Goal: Information Seeking & Learning: Find specific fact

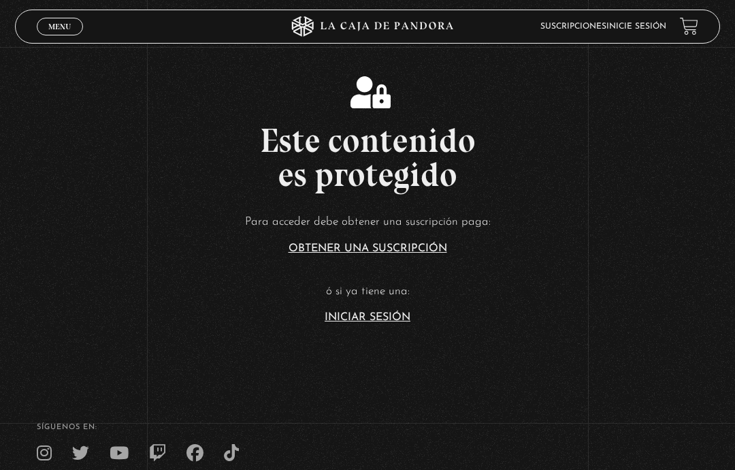
click at [393, 323] on link "Iniciar Sesión" at bounding box center [368, 317] width 86 height 11
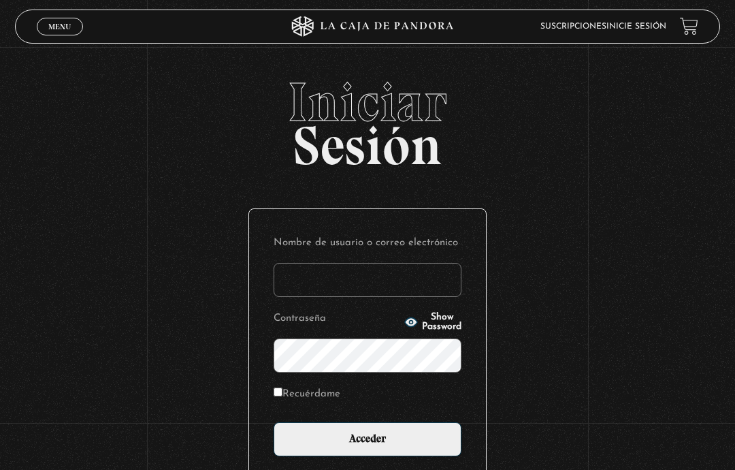
type input "[EMAIL_ADDRESS][DOMAIN_NAME]"
click at [447, 450] on input "Acceder" at bounding box center [368, 439] width 188 height 34
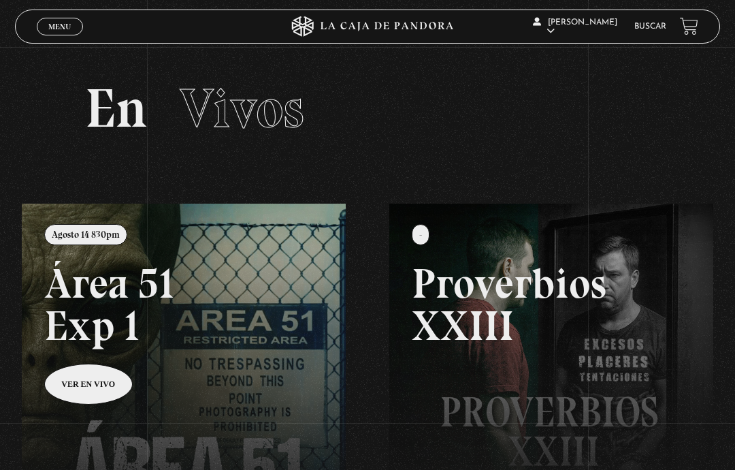
click at [659, 28] on link "Buscar" at bounding box center [650, 26] width 32 height 8
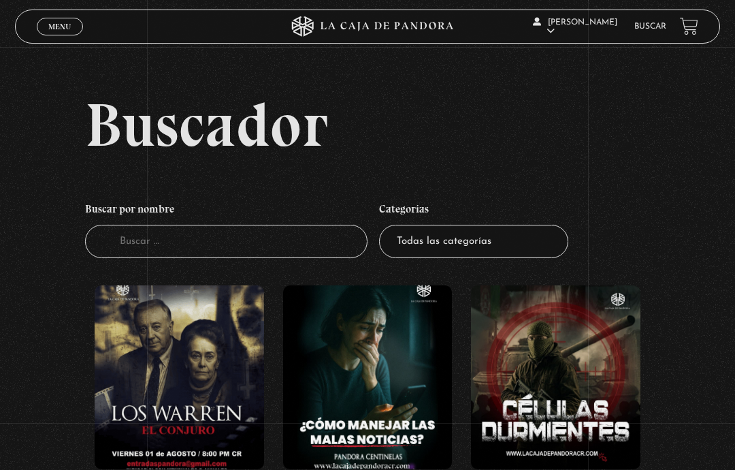
click at [274, 246] on input "Buscador" at bounding box center [226, 241] width 282 height 33
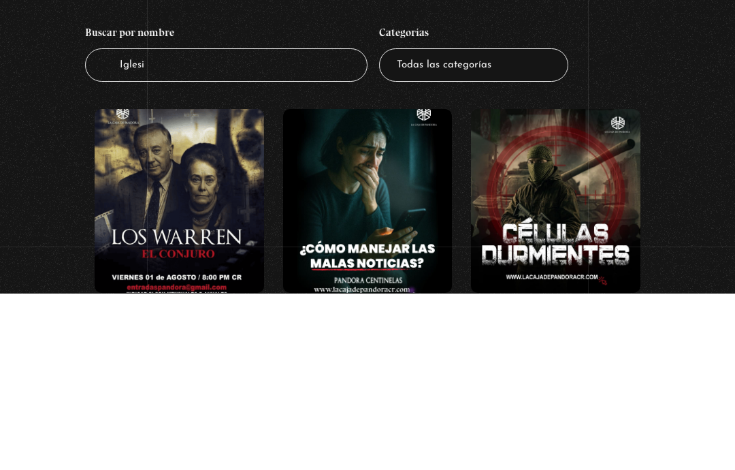
type input "[DEMOGRAPHIC_DATA]"
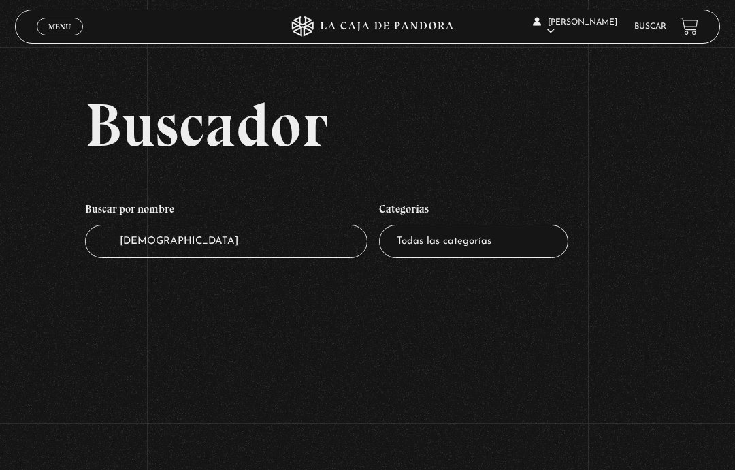
click at [235, 249] on input "Iglesia" at bounding box center [226, 241] width 282 height 33
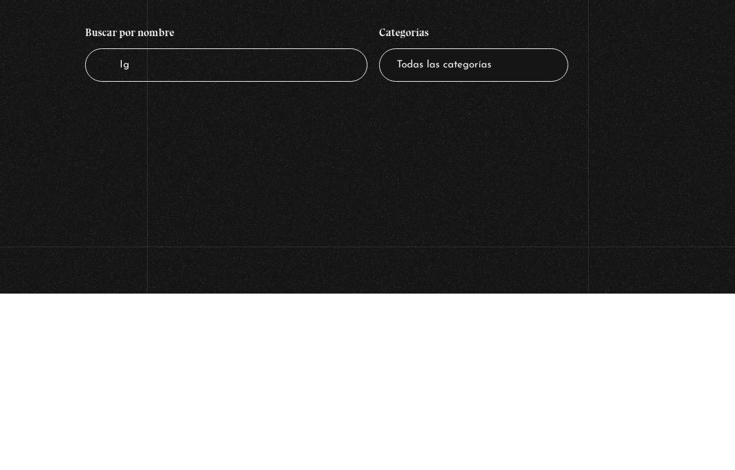
type input "I"
type input "Vaticano"
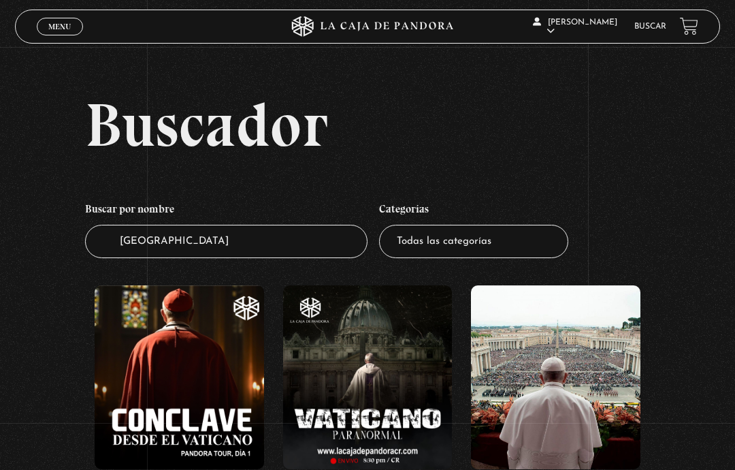
click at [76, 25] on link "Menu Cerrar" at bounding box center [60, 27] width 46 height 18
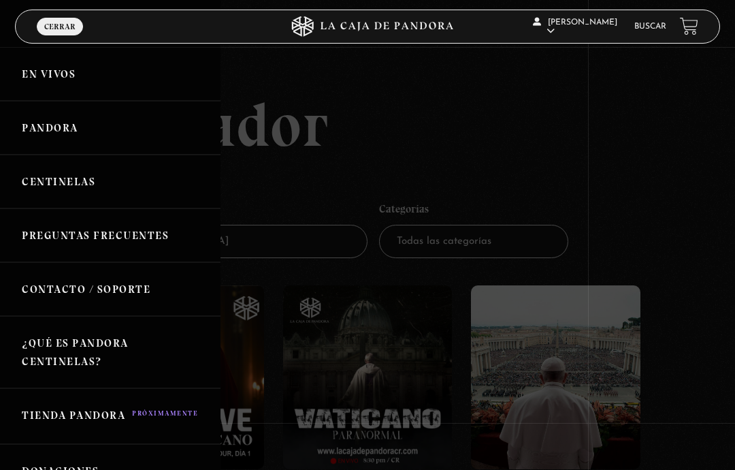
click at [651, 27] on link "Buscar" at bounding box center [650, 26] width 32 height 8
click at [661, 21] on li "Buscar" at bounding box center [650, 26] width 32 height 18
click at [647, 29] on link "Buscar" at bounding box center [650, 26] width 32 height 8
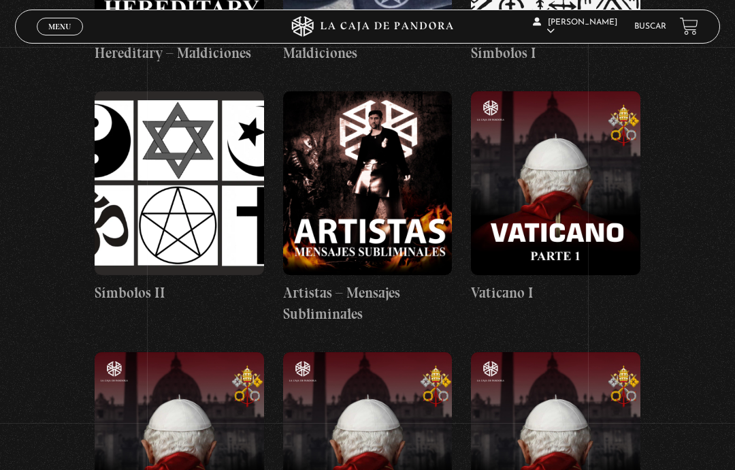
scroll to position [23885, 0]
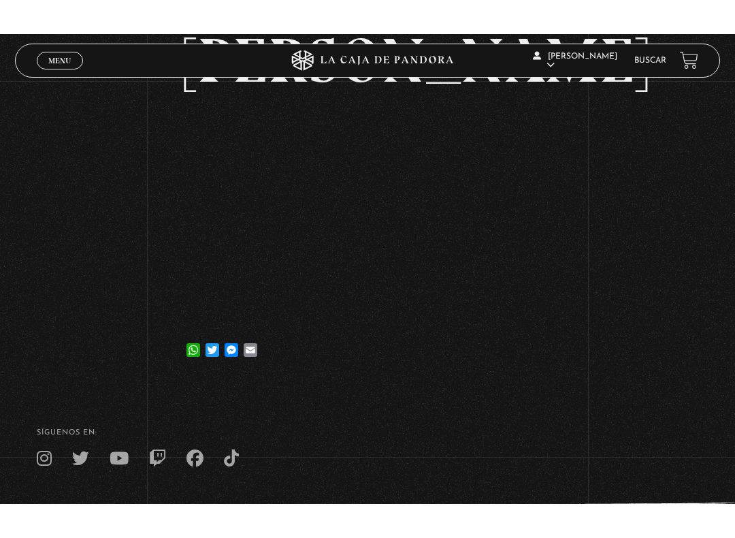
scroll to position [14, 0]
